Goal: Task Accomplishment & Management: Manage account settings

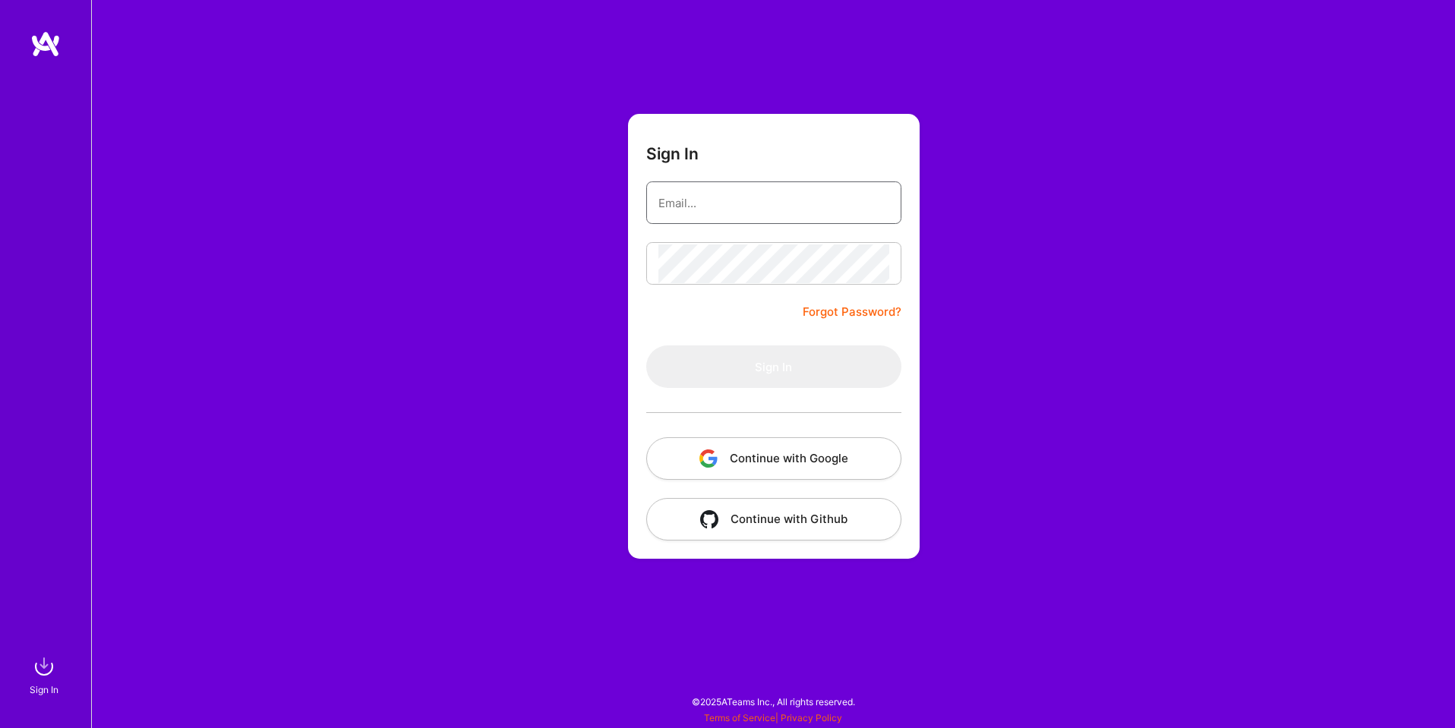
type input "[EMAIL_ADDRESS][DOMAIN_NAME]"
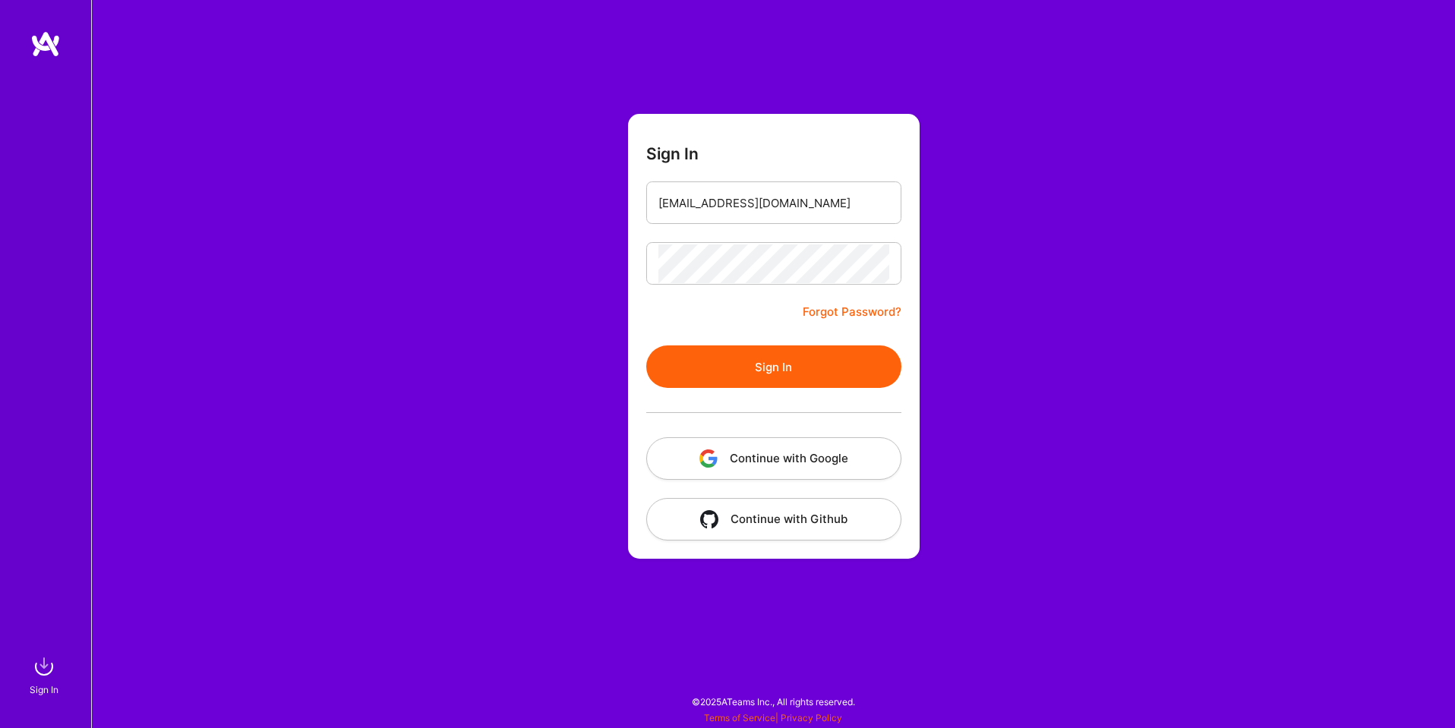
click at [756, 459] on button "Continue with Google" at bounding box center [773, 458] width 255 height 43
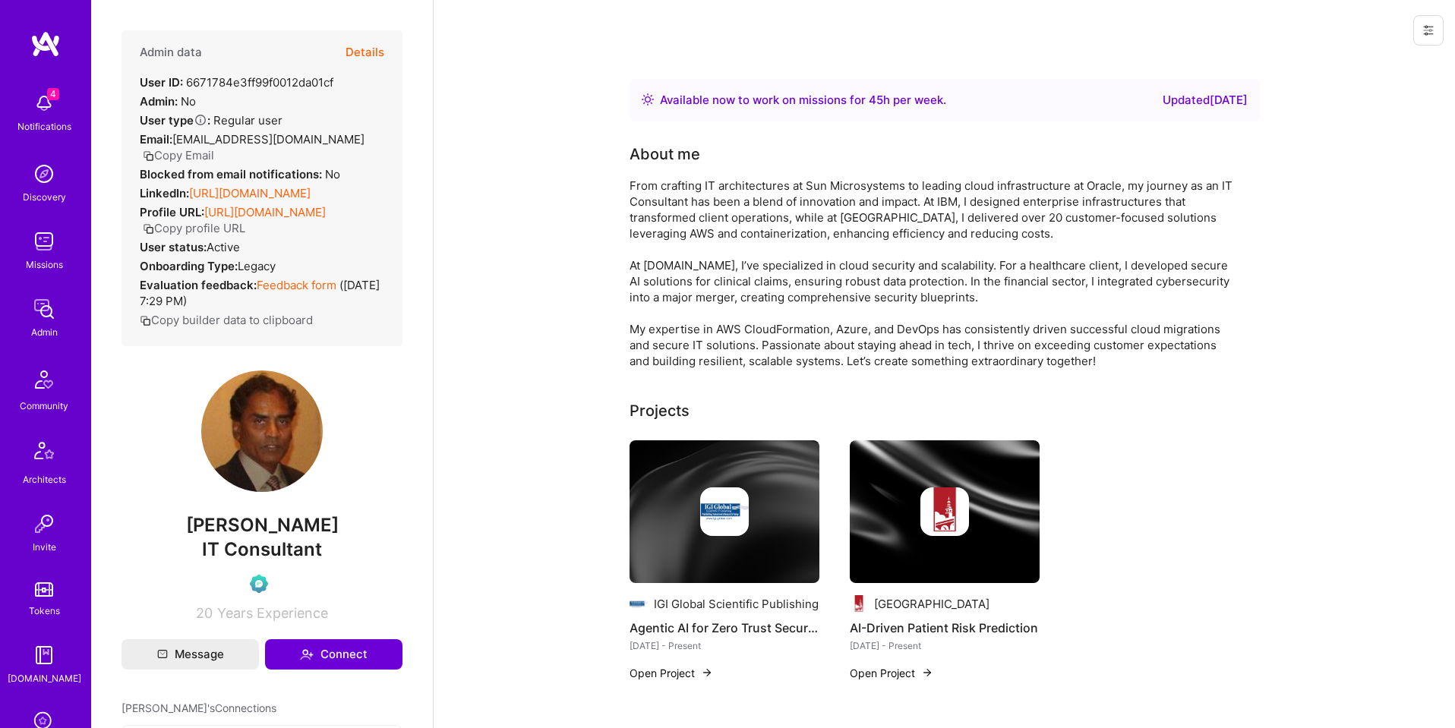
click at [1428, 33] on icon at bounding box center [1428, 30] width 12 height 12
click at [1367, 63] on button "Login as Gamini" at bounding box center [1373, 65] width 140 height 39
